Goal: Find specific page/section: Find specific page/section

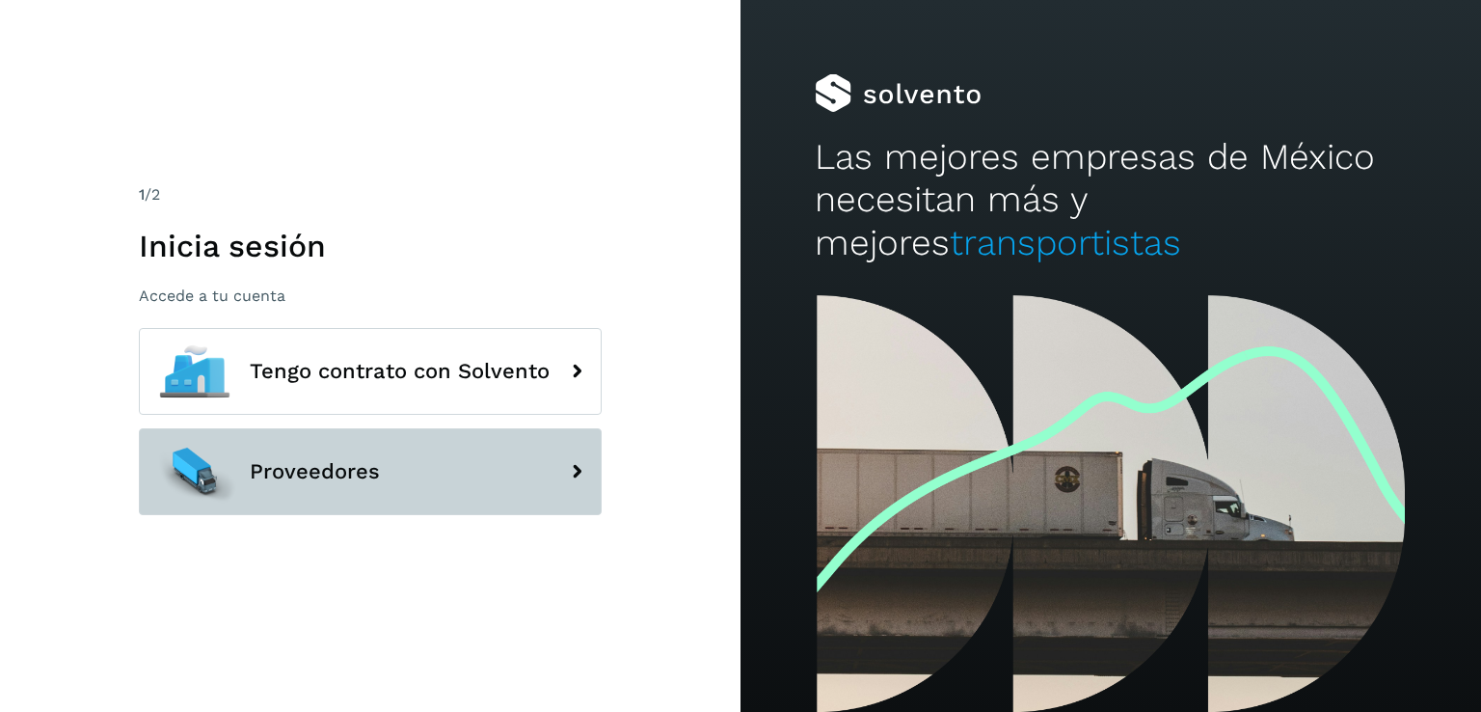
click at [543, 460] on button "Proveedores" at bounding box center [370, 471] width 463 height 87
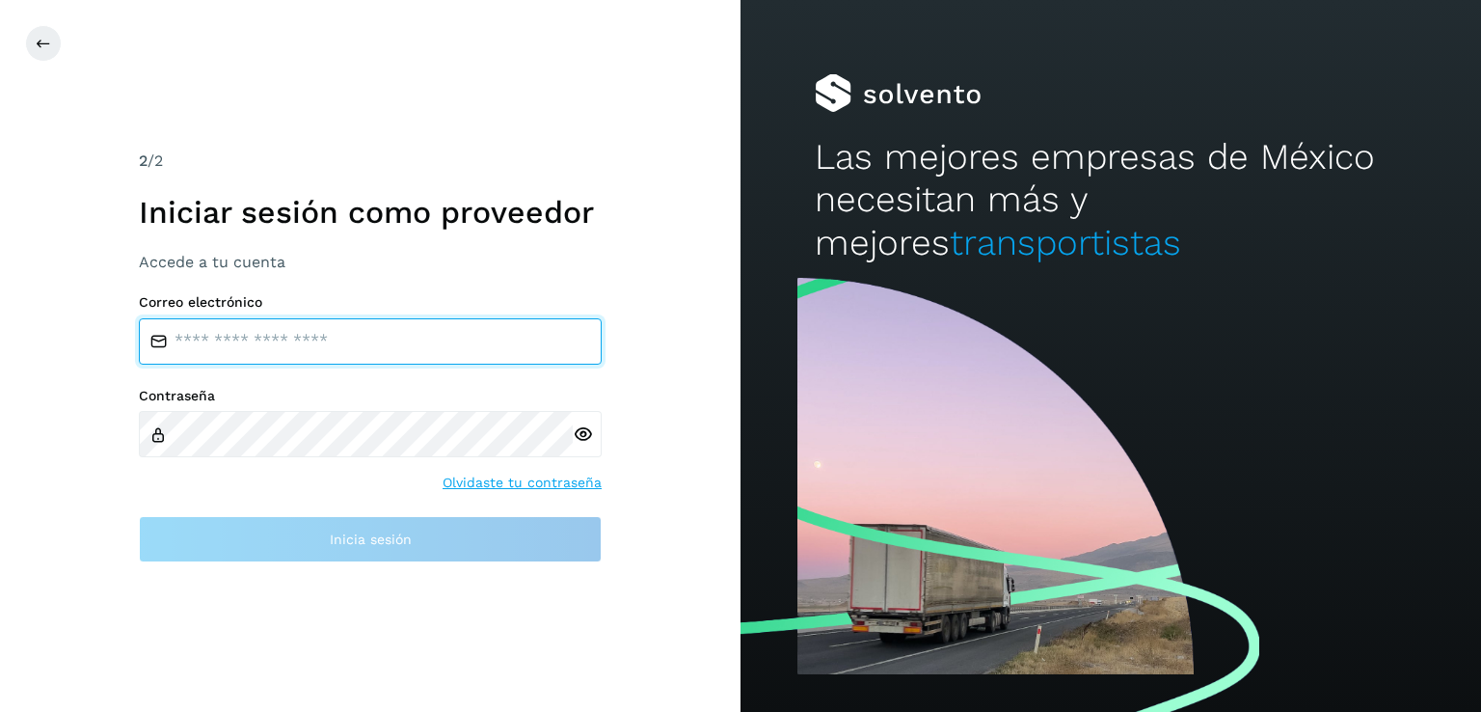
type input "**********"
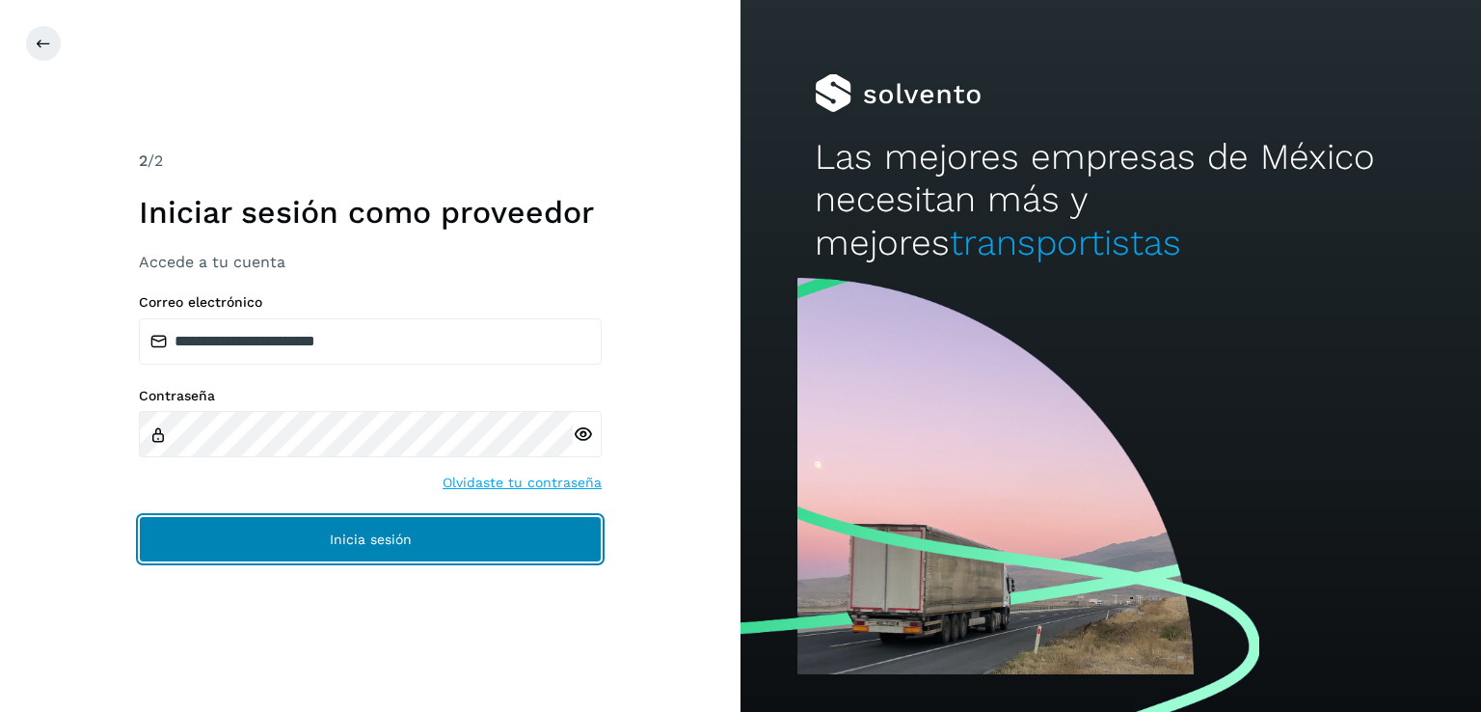
click at [274, 533] on button "Inicia sesión" at bounding box center [370, 539] width 463 height 46
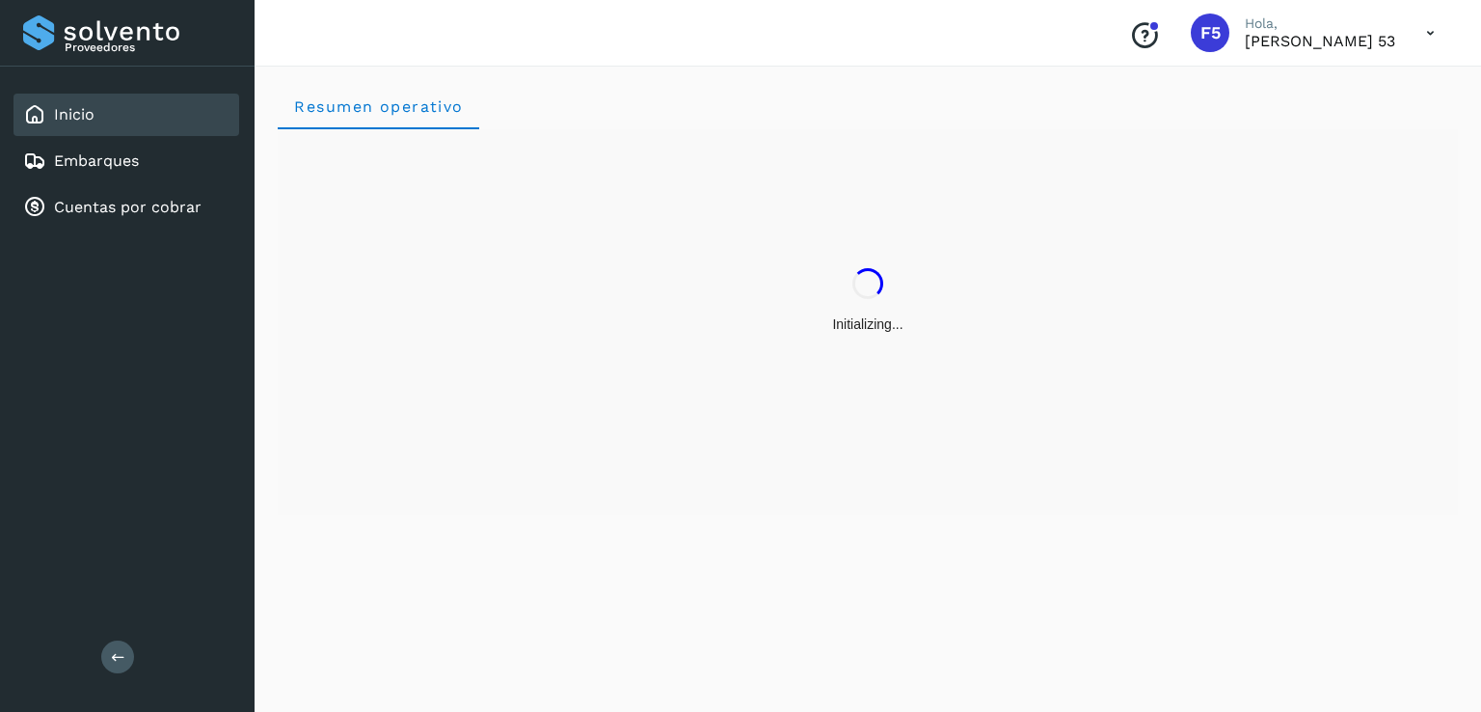
click at [295, 531] on div "Resumen operativo" at bounding box center [868, 386] width 1227 height 652
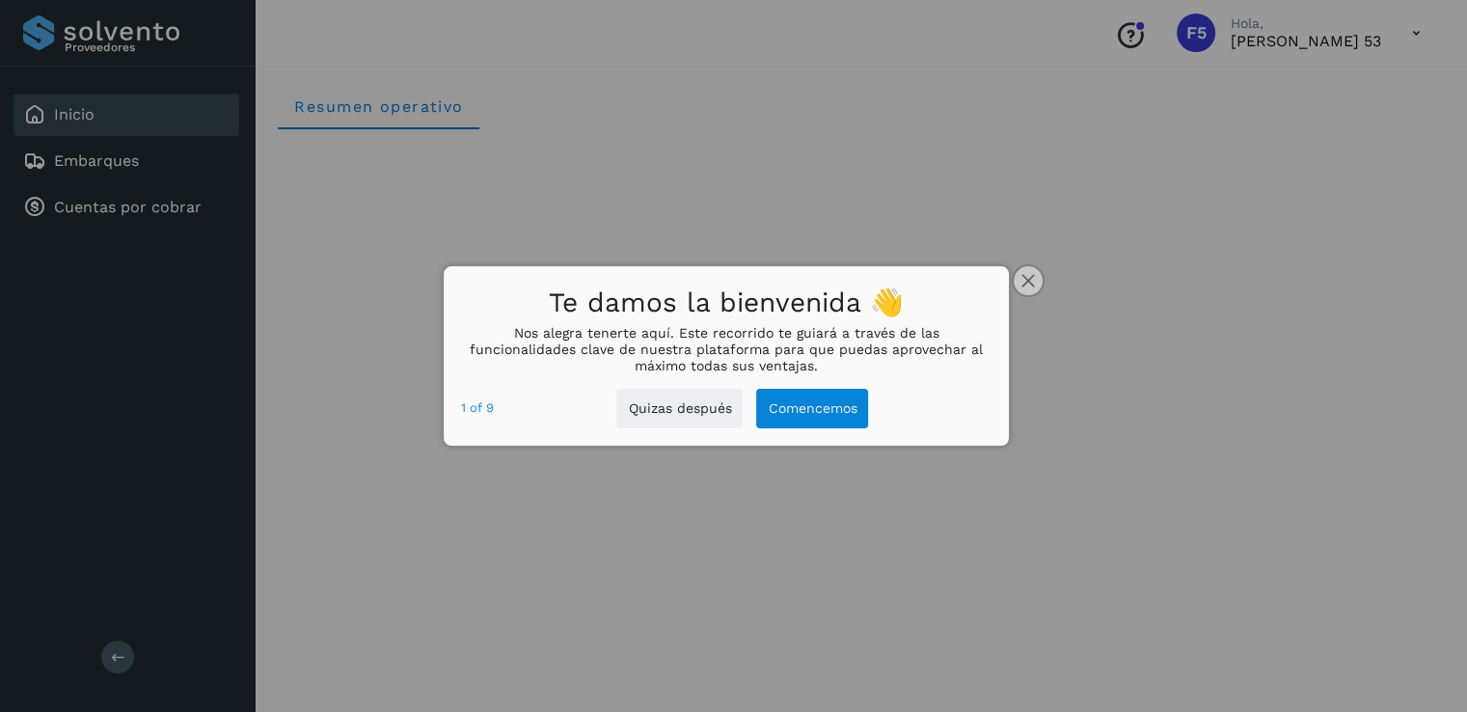
click at [1039, 283] on button "close," at bounding box center [1028, 280] width 29 height 29
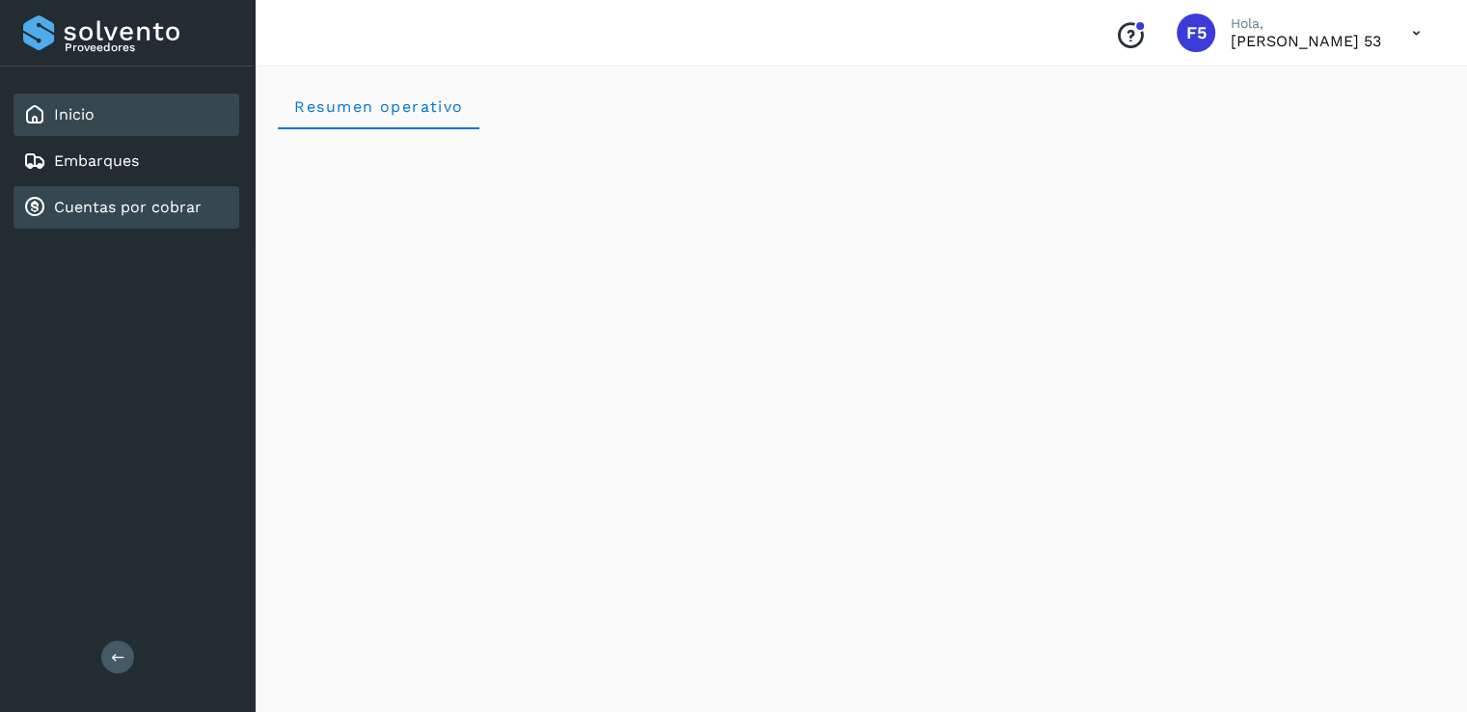
click at [147, 205] on link "Cuentas por cobrar" at bounding box center [128, 207] width 148 height 18
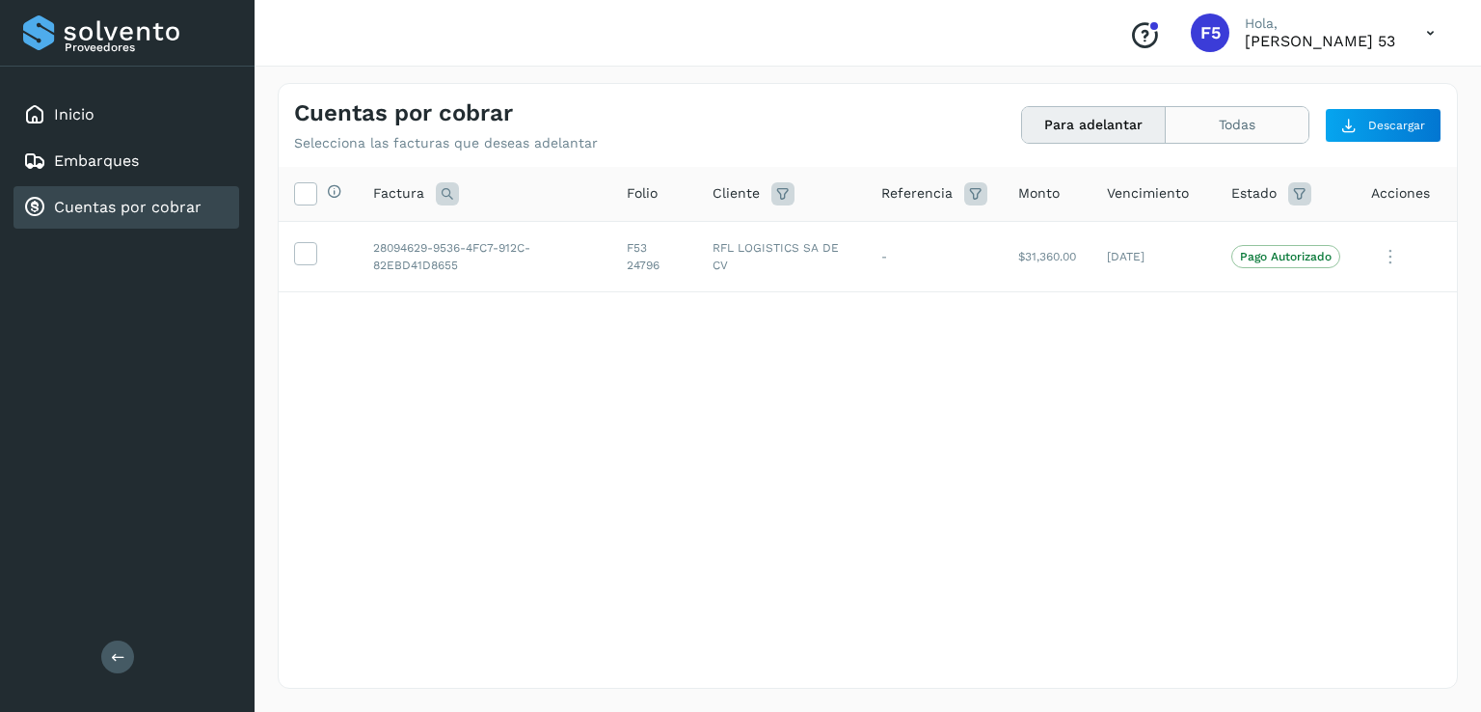
click at [1236, 135] on button "Todas" at bounding box center [1237, 125] width 143 height 36
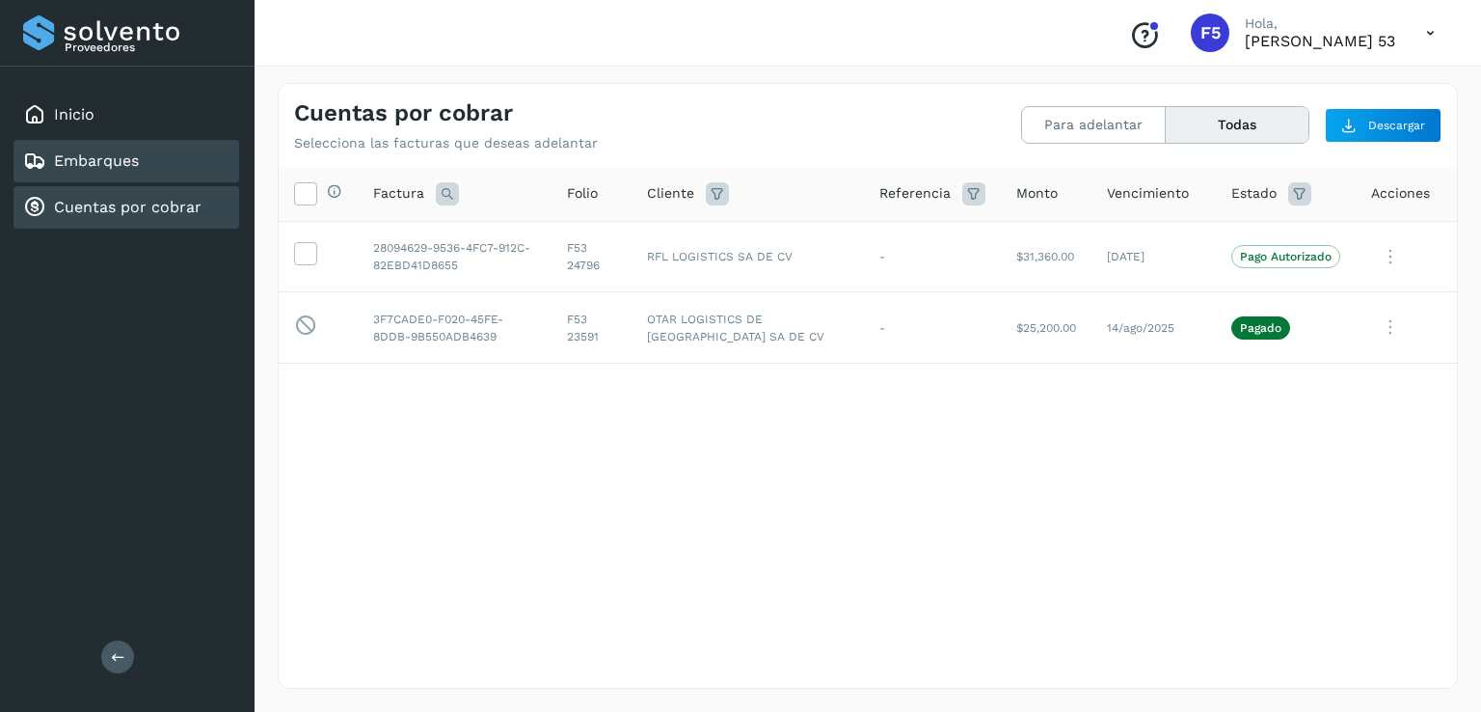
click at [105, 167] on link "Embarques" at bounding box center [96, 160] width 85 height 18
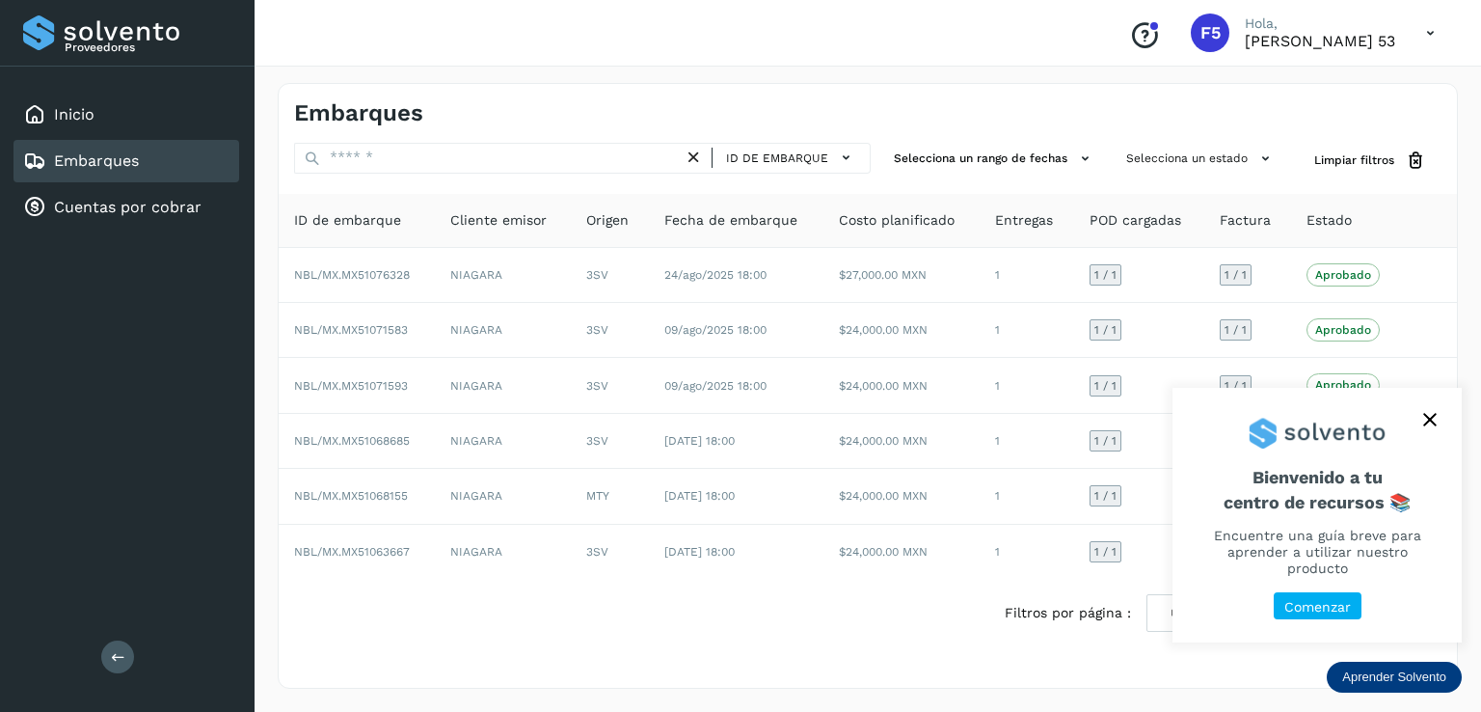
click at [1437, 432] on button "close," at bounding box center [1430, 419] width 29 height 29
